Goal: Task Accomplishment & Management: Manage account settings

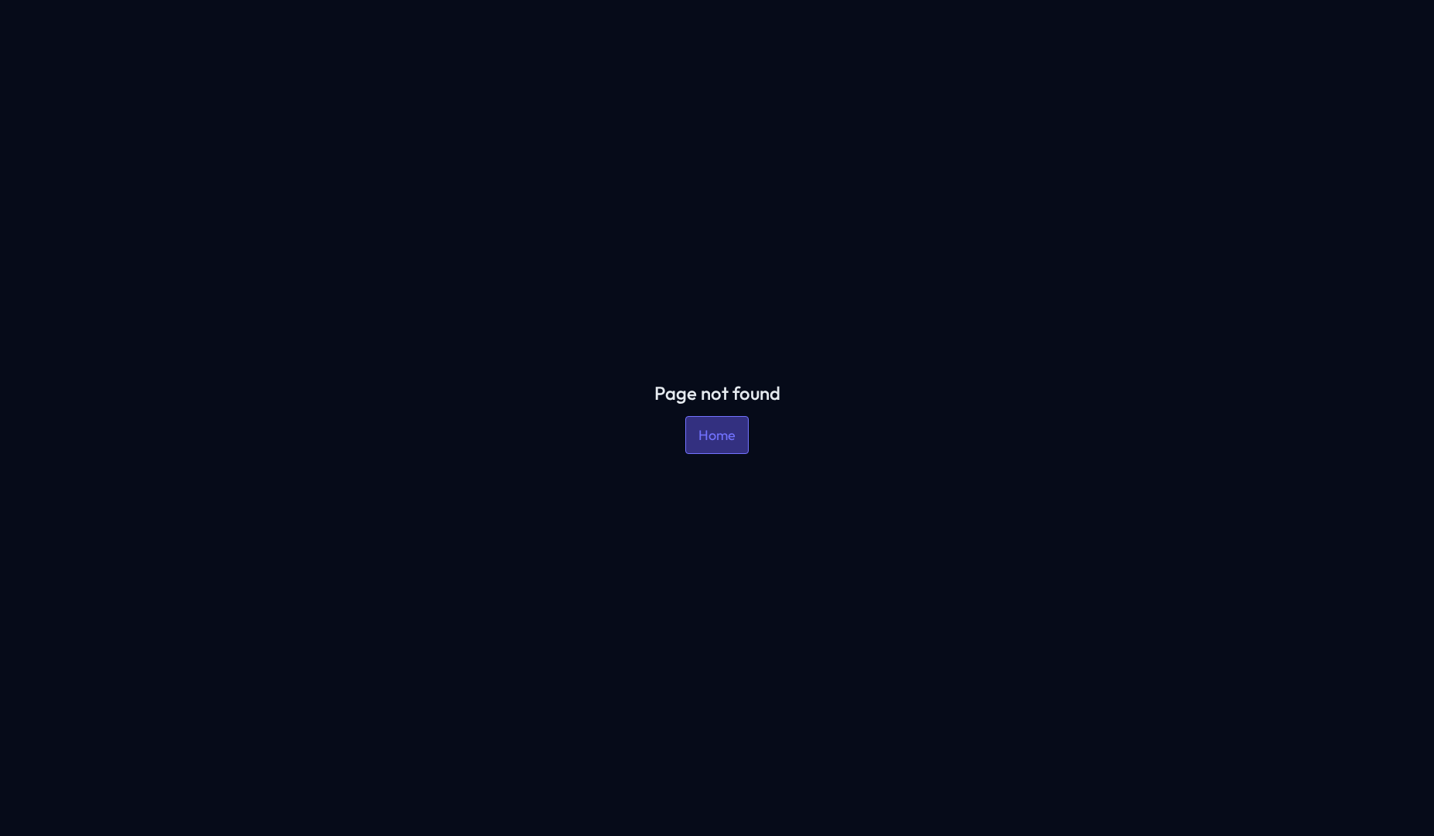
click at [731, 442] on link "Home" at bounding box center [716, 435] width 63 height 38
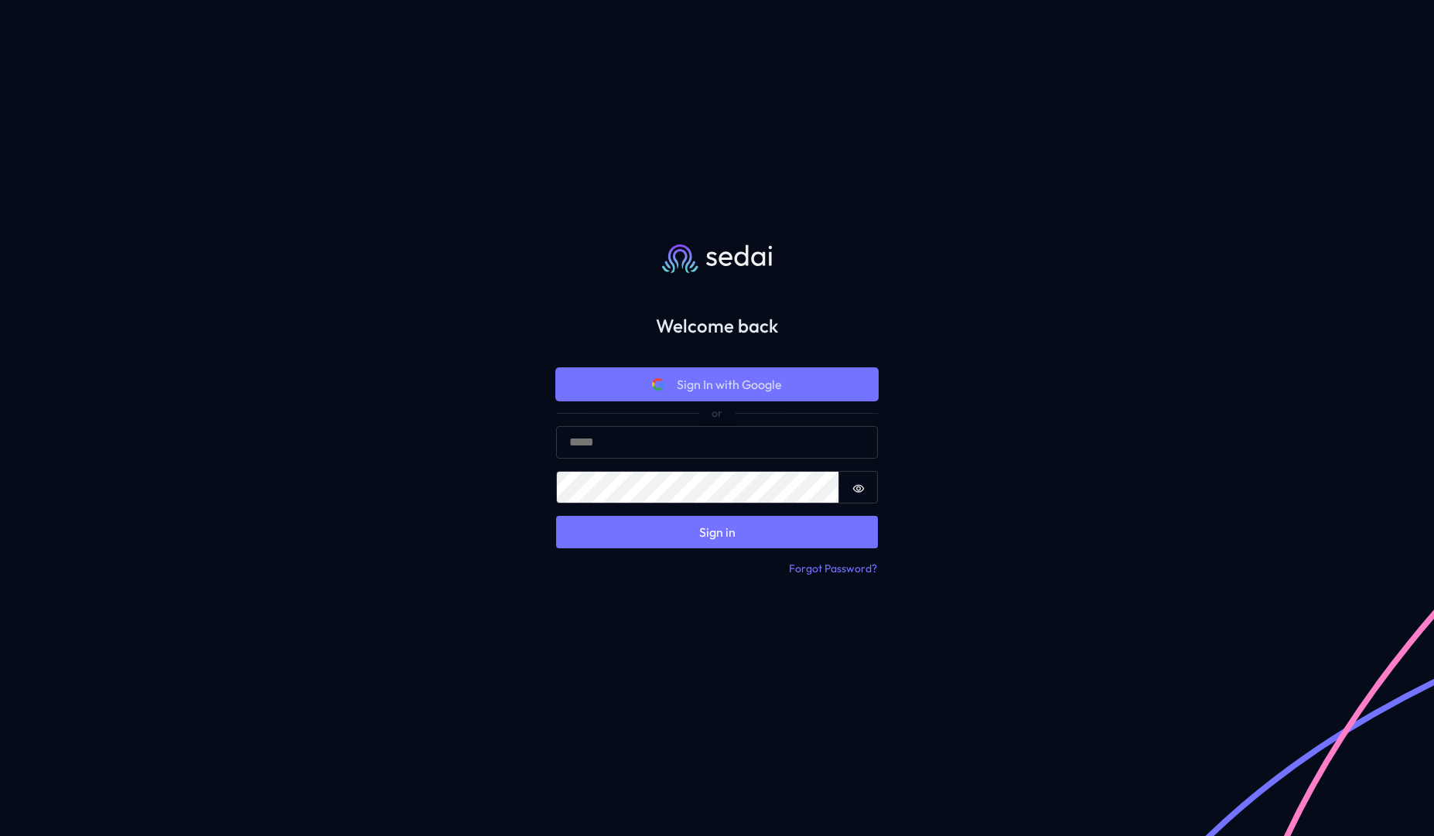
click at [747, 398] on button "Sign In with Google" at bounding box center [717, 384] width 322 height 32
